Goal: Information Seeking & Learning: Learn about a topic

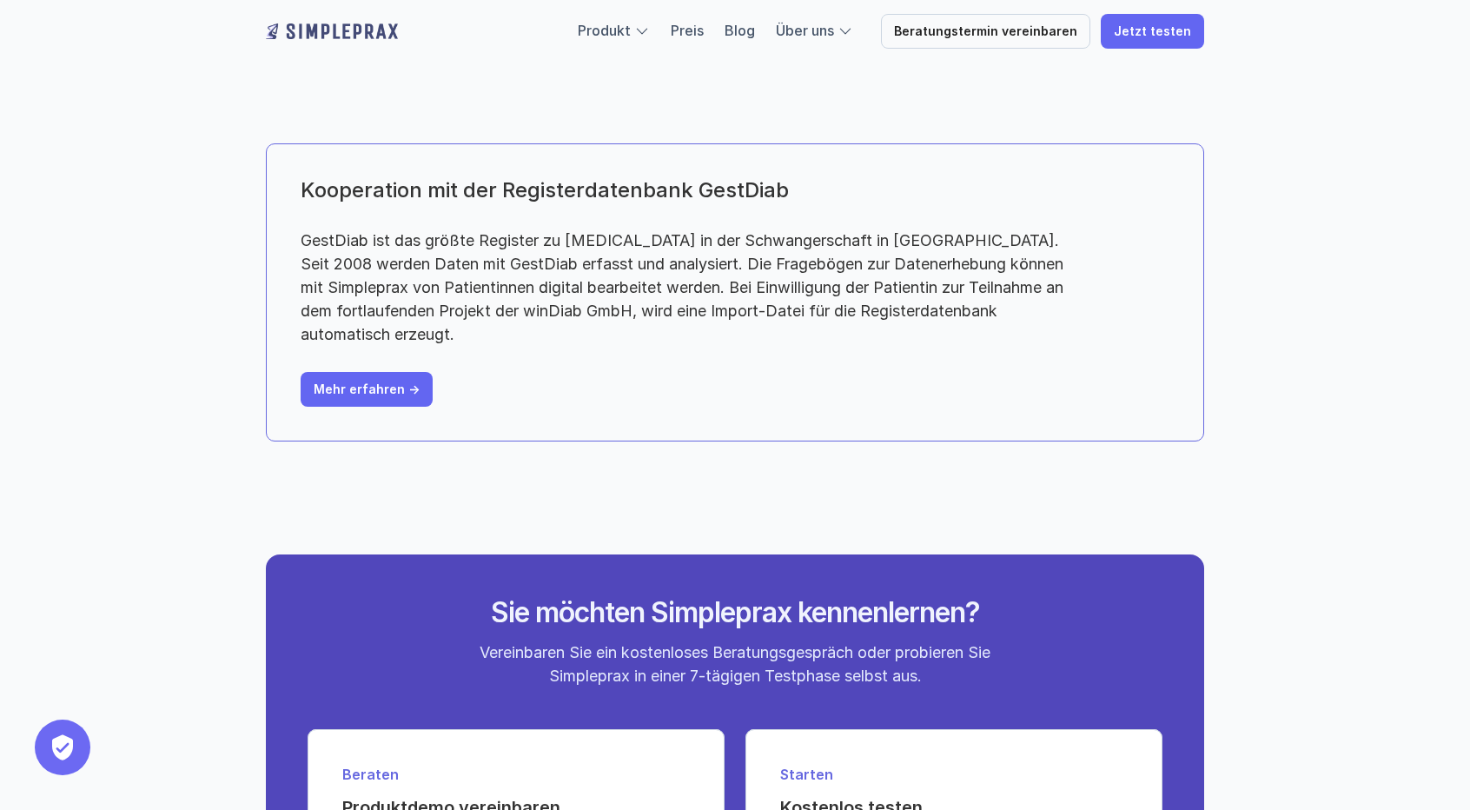
scroll to position [4258, 0]
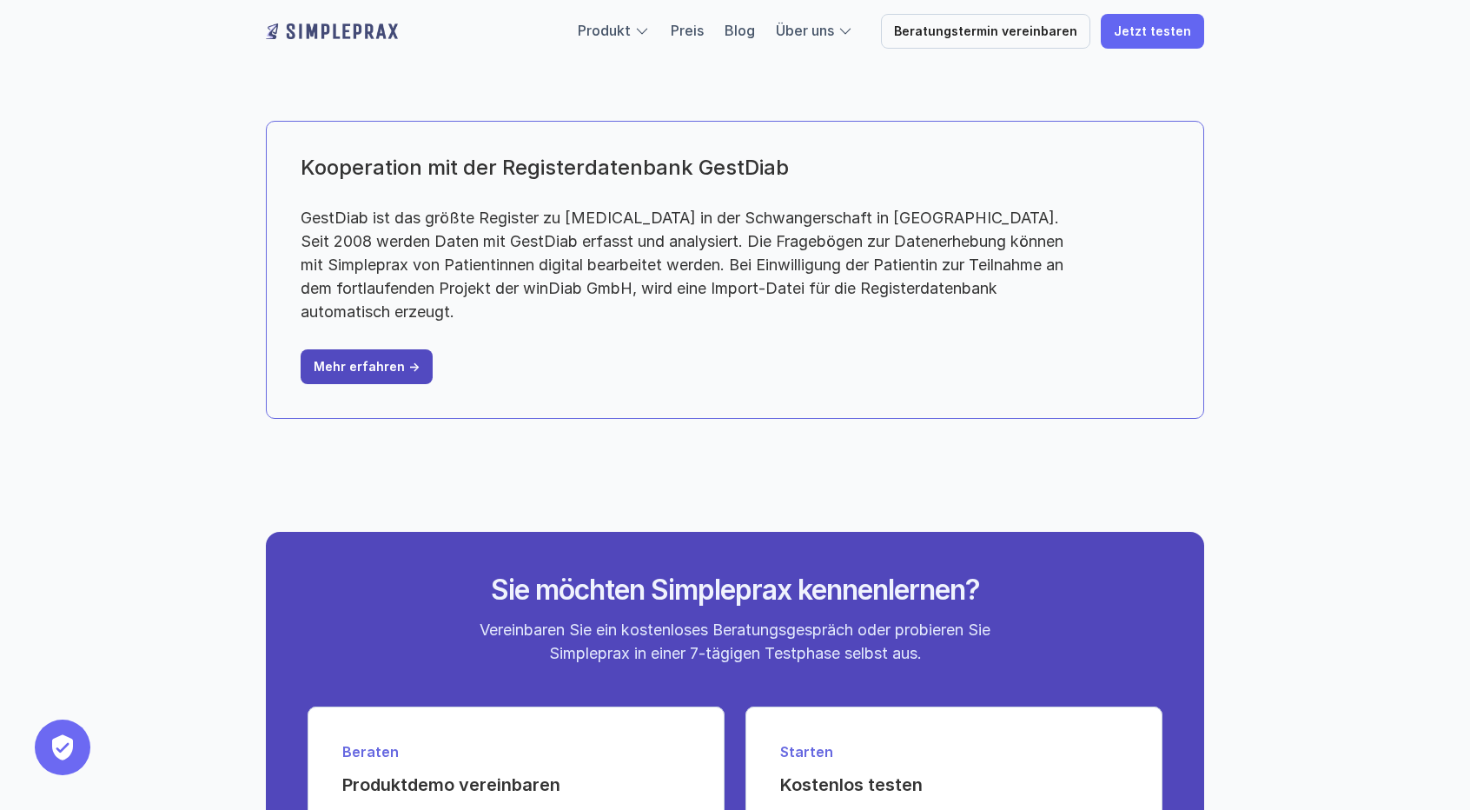
click at [368, 374] on p "Mehr erfahren ->" at bounding box center [367, 367] width 106 height 15
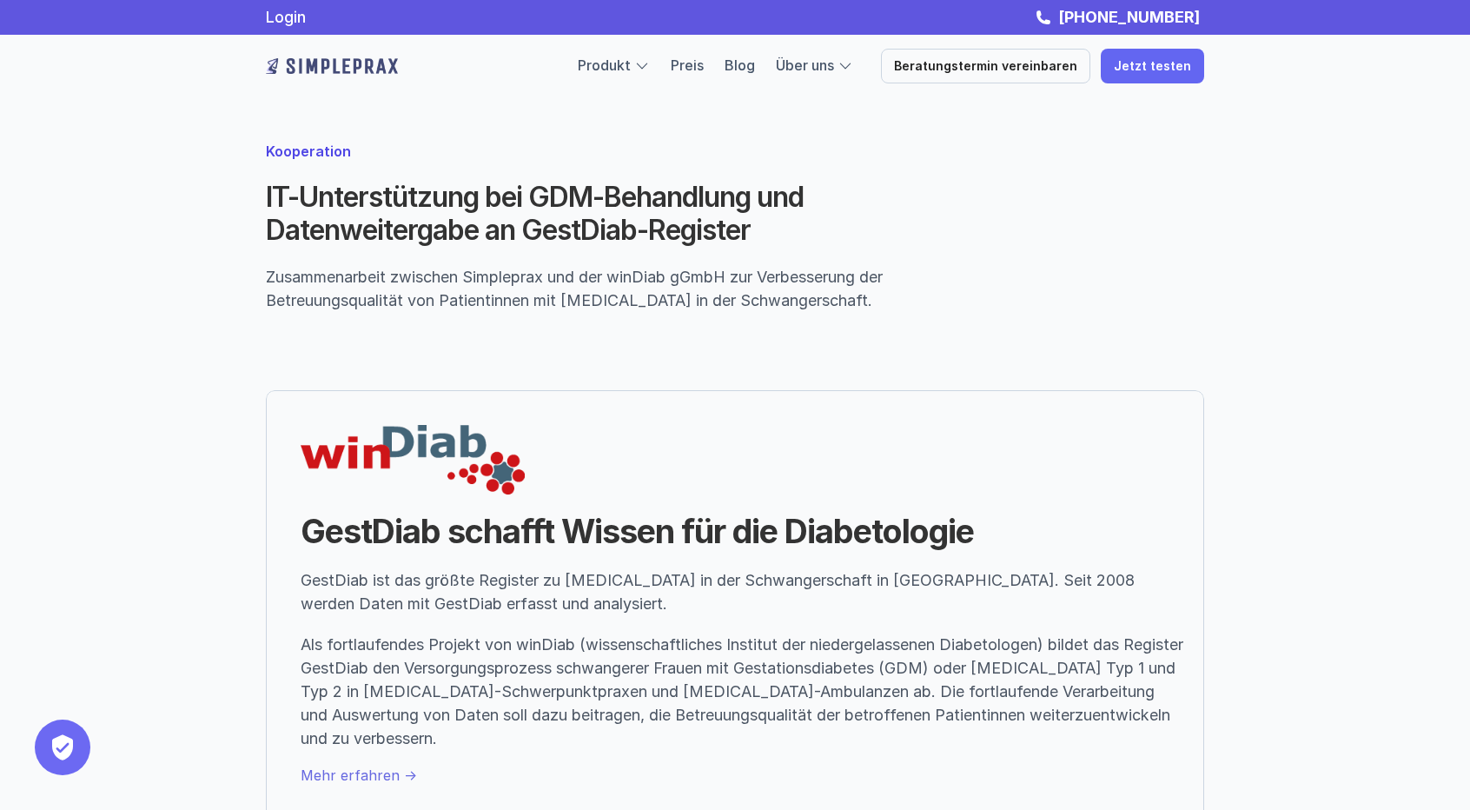
scroll to position [2759, 0]
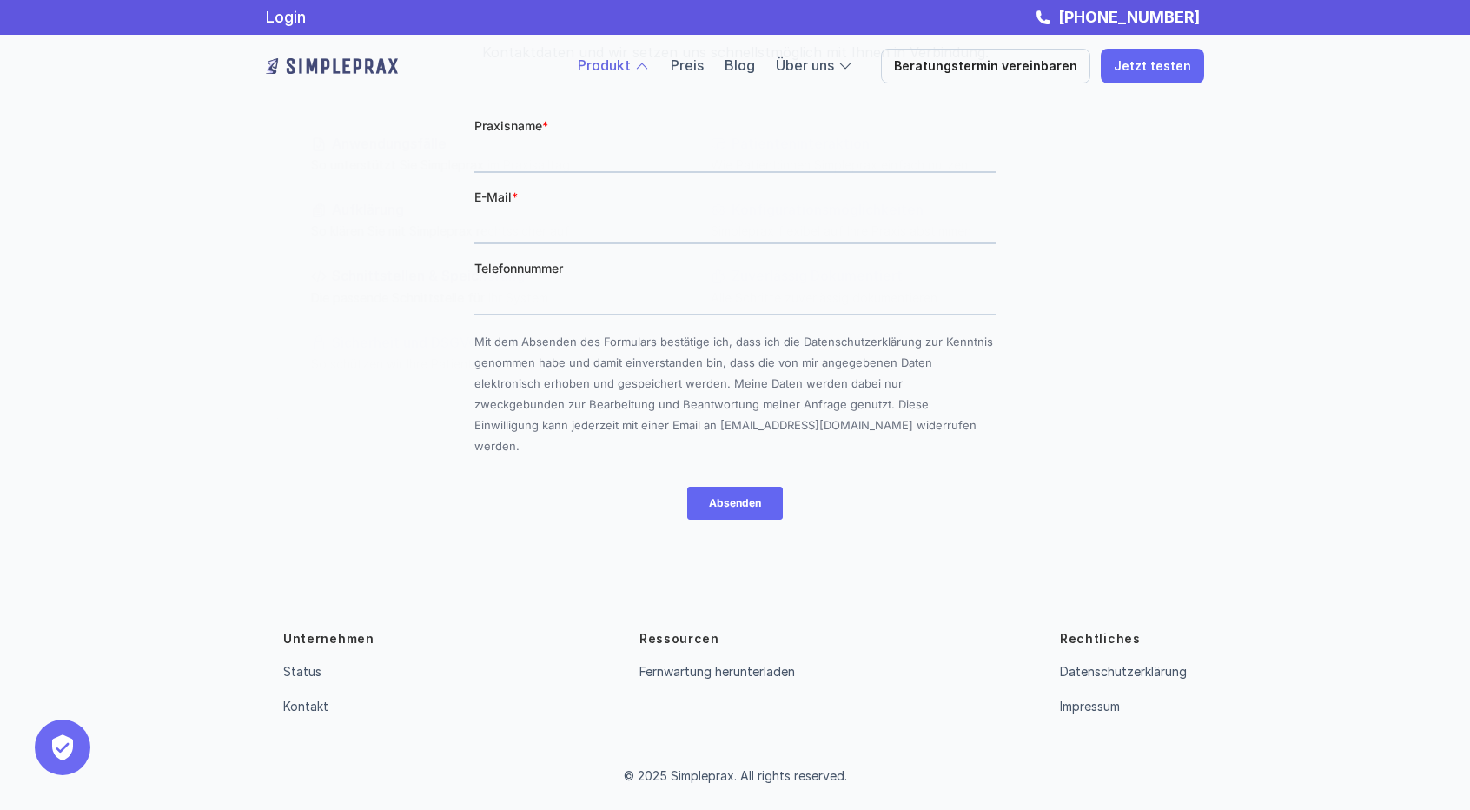
click at [646, 75] on div at bounding box center [693, 238] width 834 height 366
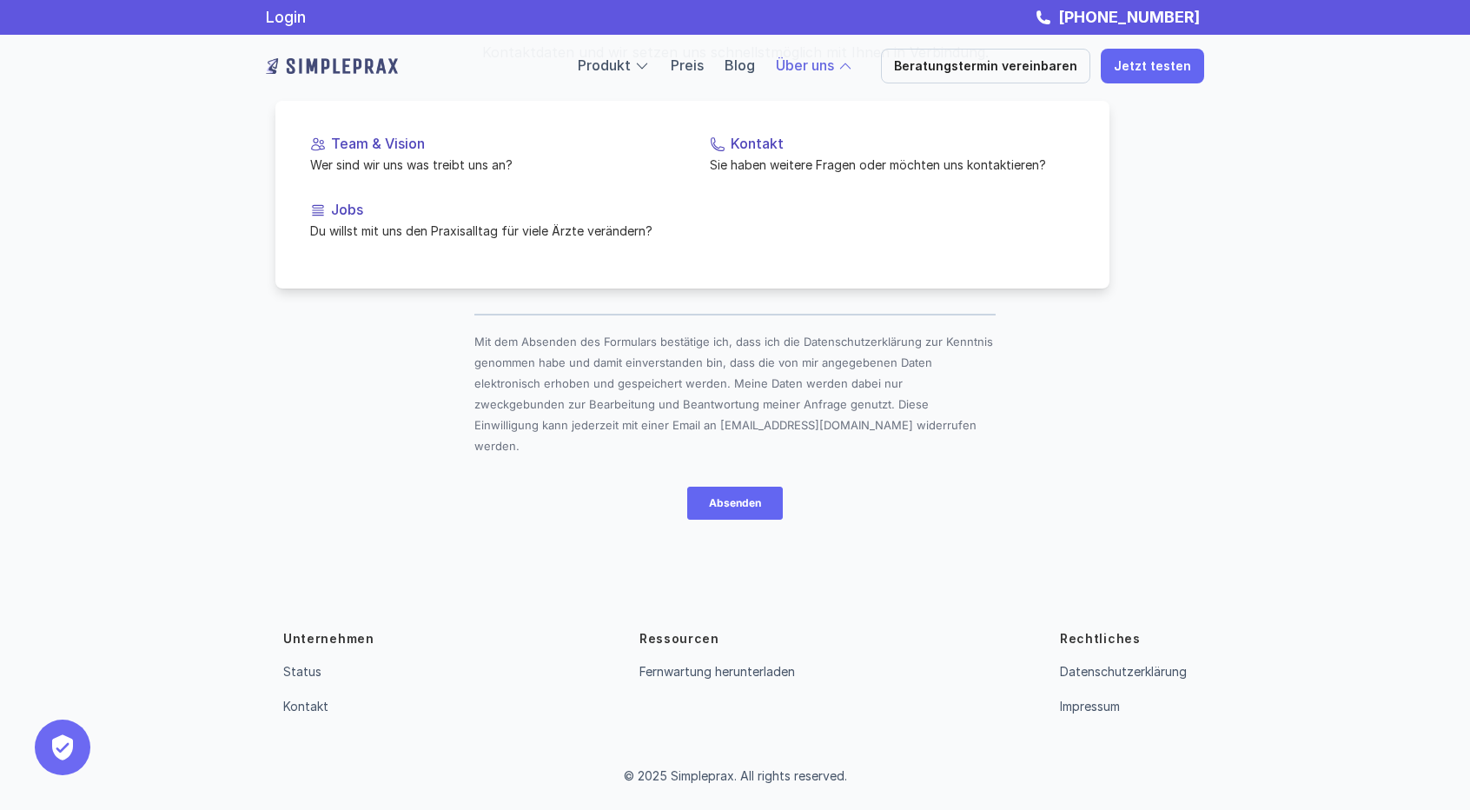
click at [834, 65] on link "Über uns" at bounding box center [805, 64] width 58 height 17
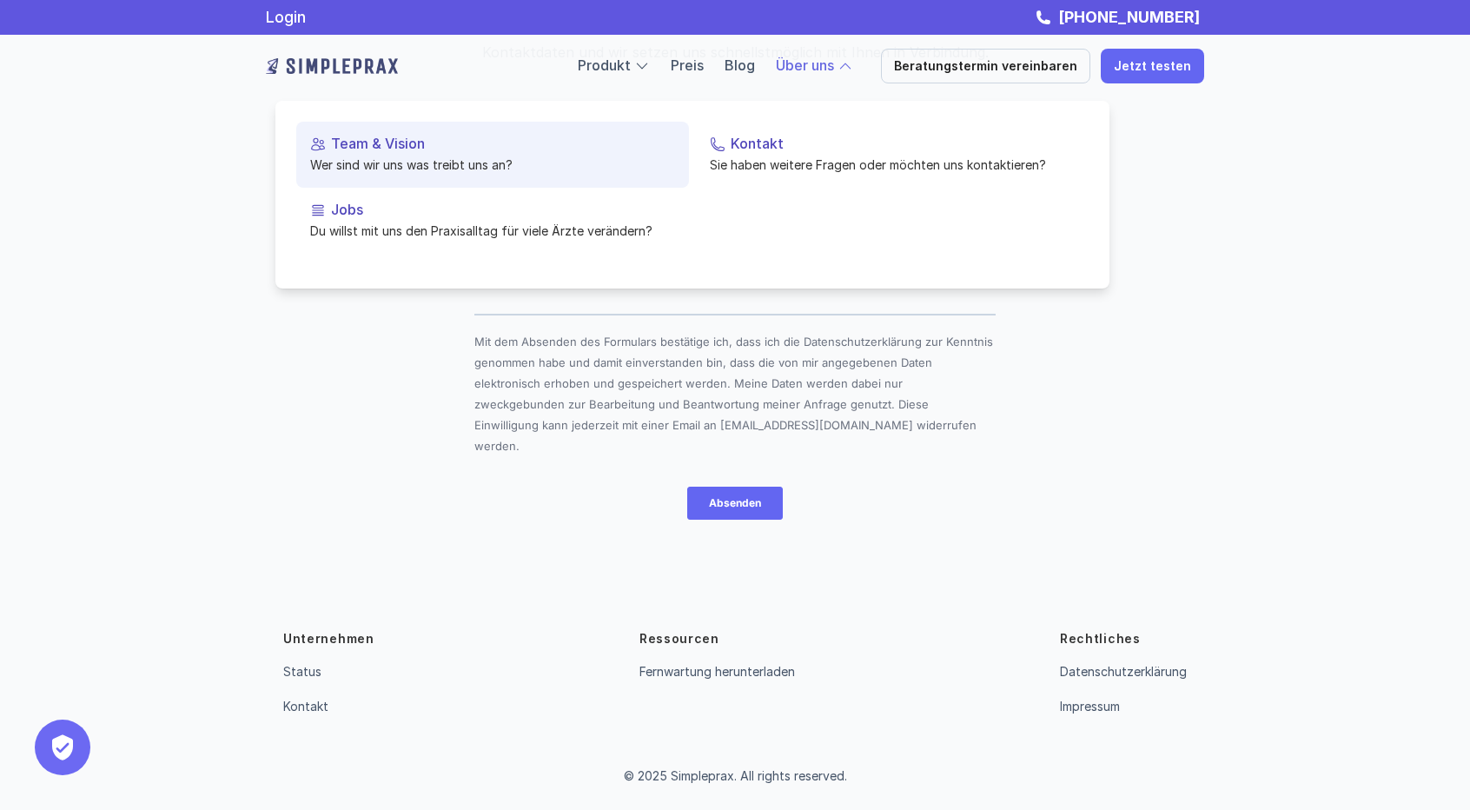
click at [436, 133] on link "Team & Vision Wer sind wir uns was treibt uns an?" at bounding box center [492, 155] width 393 height 66
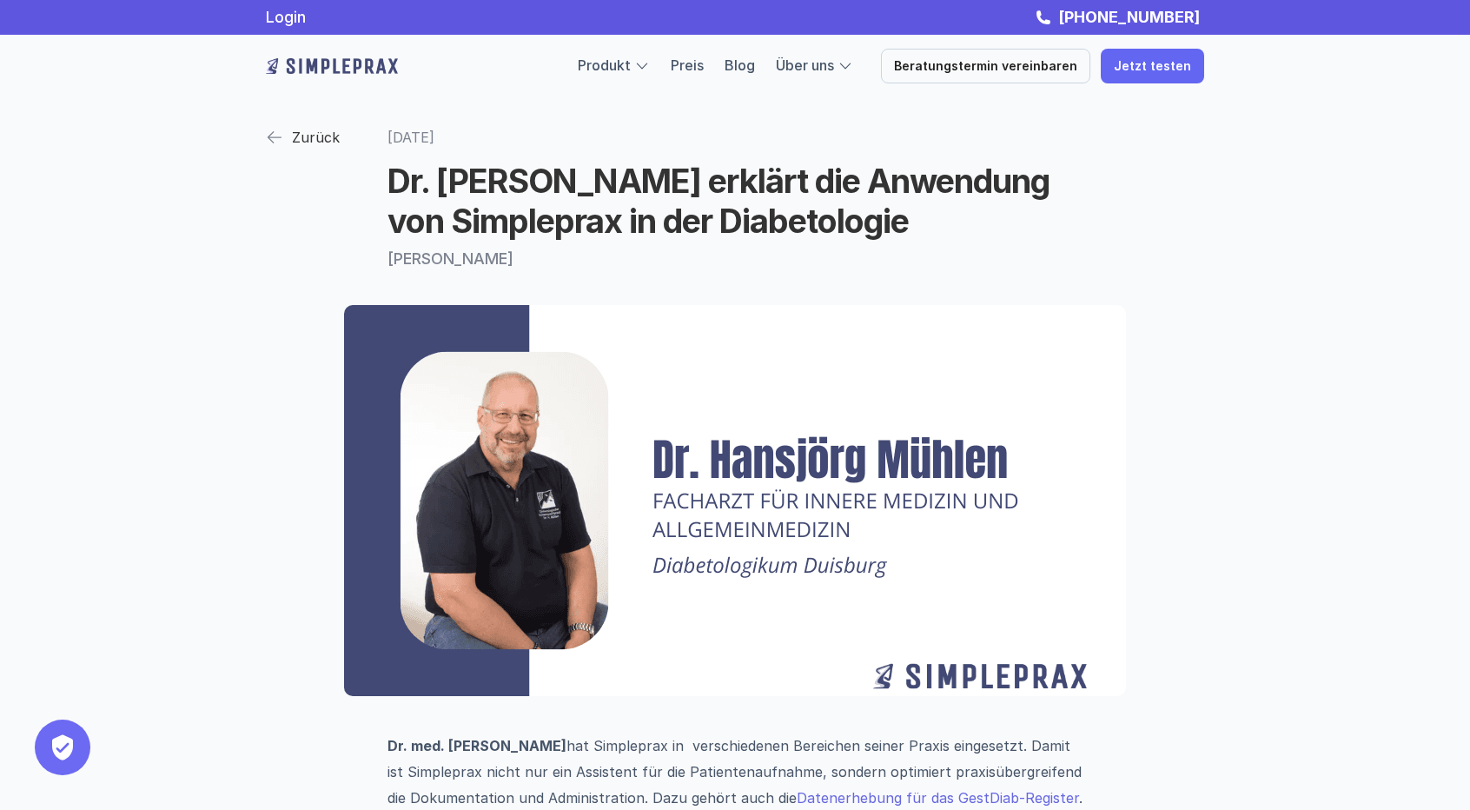
click at [269, 138] on img at bounding box center [274, 137] width 17 height 17
